Goal: Task Accomplishment & Management: Complete application form

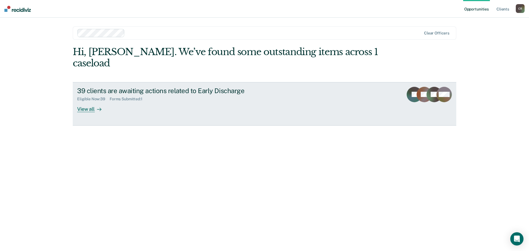
click at [78, 111] on div "View all" at bounding box center [92, 106] width 31 height 11
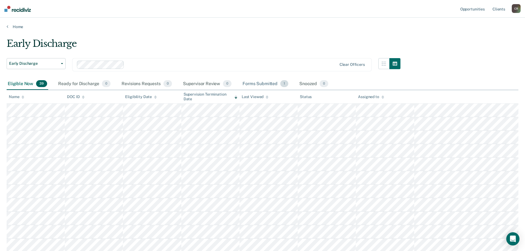
click at [272, 85] on div "Forms Submitted 1" at bounding box center [265, 84] width 48 height 12
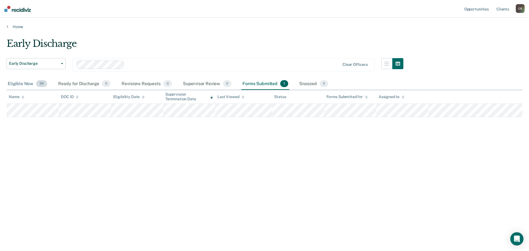
click at [20, 86] on div "Eligible Now 39" at bounding box center [28, 84] width 42 height 12
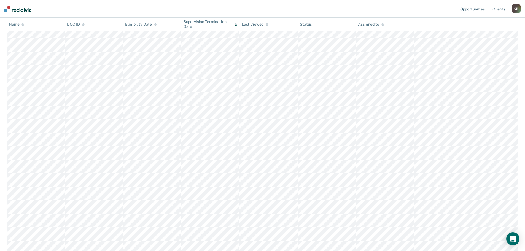
scroll to position [165, 0]
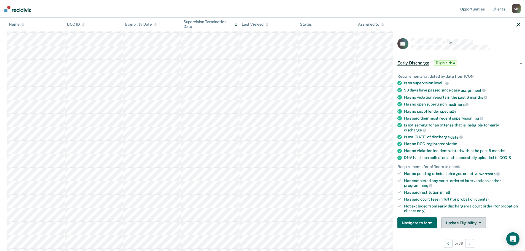
click at [463, 222] on button "Update Eligibility" at bounding box center [463, 222] width 45 height 11
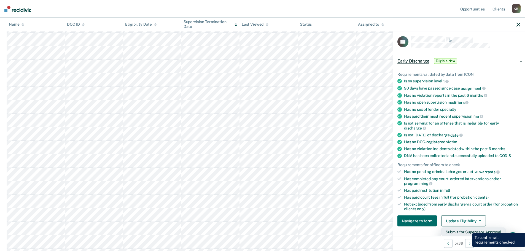
click at [468, 229] on button "Submit for Supervisor Approval" at bounding box center [473, 232] width 64 height 9
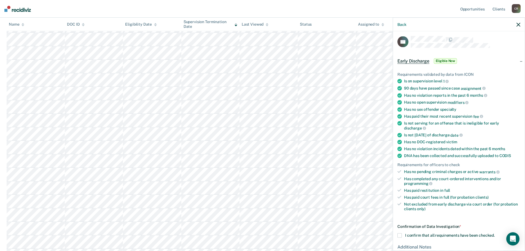
scroll to position [29, 0]
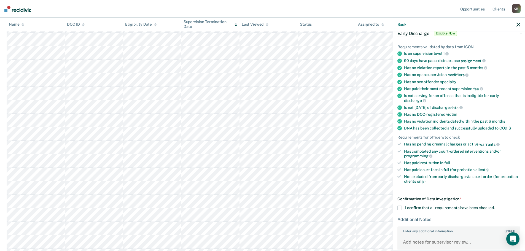
click at [399, 206] on span at bounding box center [399, 208] width 4 height 4
click at [495, 206] on input "I confirm that all requirements have been checked." at bounding box center [495, 206] width 0 height 0
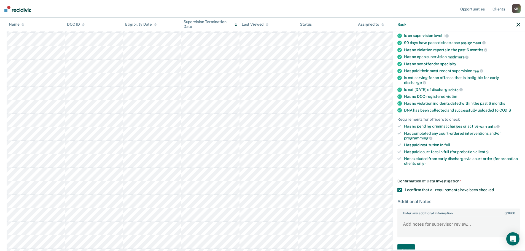
scroll to position [60, 0]
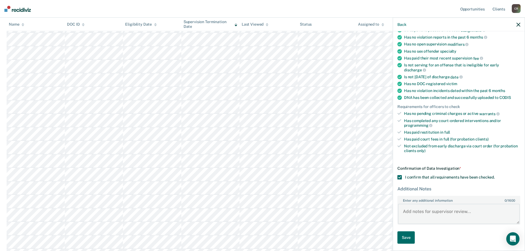
click at [422, 211] on textarea "Enter any additional information 0 / 1600" at bounding box center [459, 214] width 122 height 20
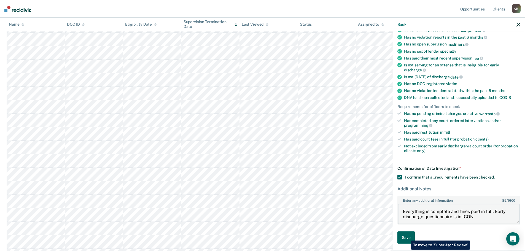
type textarea "Everything is complete and fines paid in full. Early discharge questionnaire is…"
click at [407, 236] on button "Save" at bounding box center [405, 237] width 17 height 12
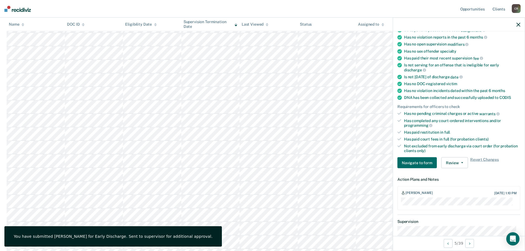
click at [518, 23] on icon "button" at bounding box center [518, 25] width 4 height 4
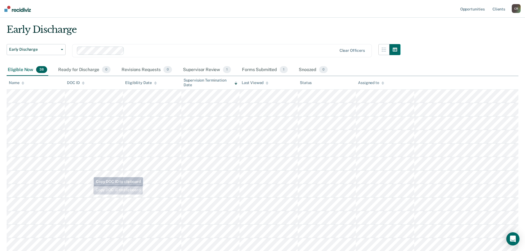
scroll to position [0, 0]
